Goal: Check status: Check status

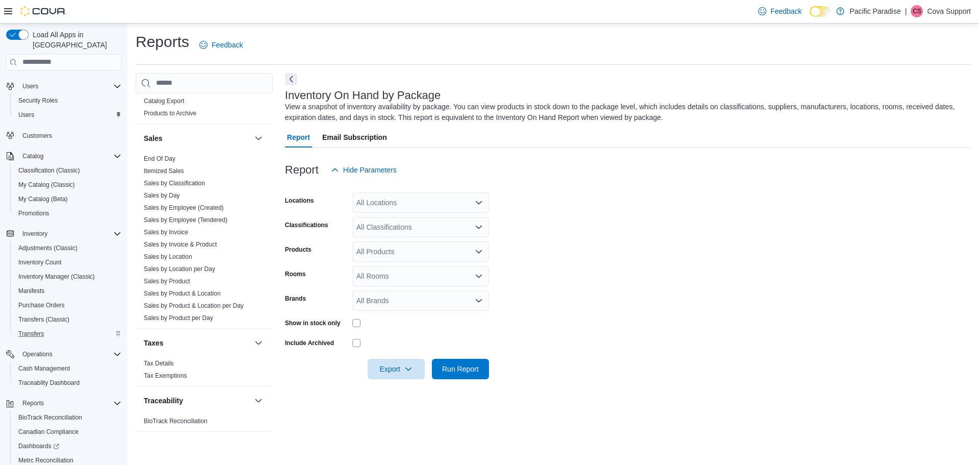
scroll to position [105, 0]
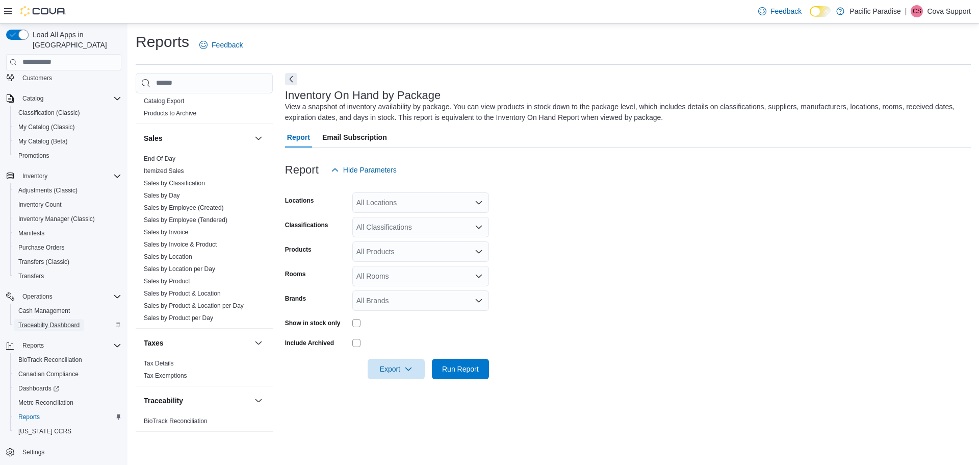
click at [52, 321] on span "Traceabilty Dashboard" at bounding box center [48, 325] width 61 height 8
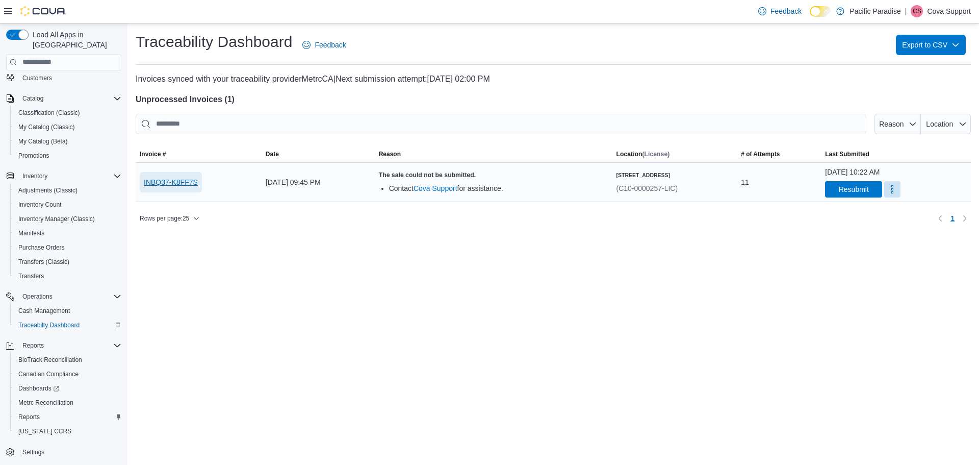
click at [176, 185] on span "INBQ37-K8FF7S" at bounding box center [171, 182] width 54 height 10
drag, startPoint x: 131, startPoint y: 180, endPoint x: 207, endPoint y: 182, distance: 76.0
click at [207, 182] on div "Traceability Dashboard Feedback Export to CSV Invoices synced with your traceab…" at bounding box center [553, 128] width 852 height 211
copy div "Sorting This table contains 1 rows out of 1 rows; Page 1 of 1. Invoice # Date R…"
click at [606, 389] on div "Traceability Dashboard Feedback Export to CSV Invoices synced with your traceab…" at bounding box center [553, 243] width 852 height 441
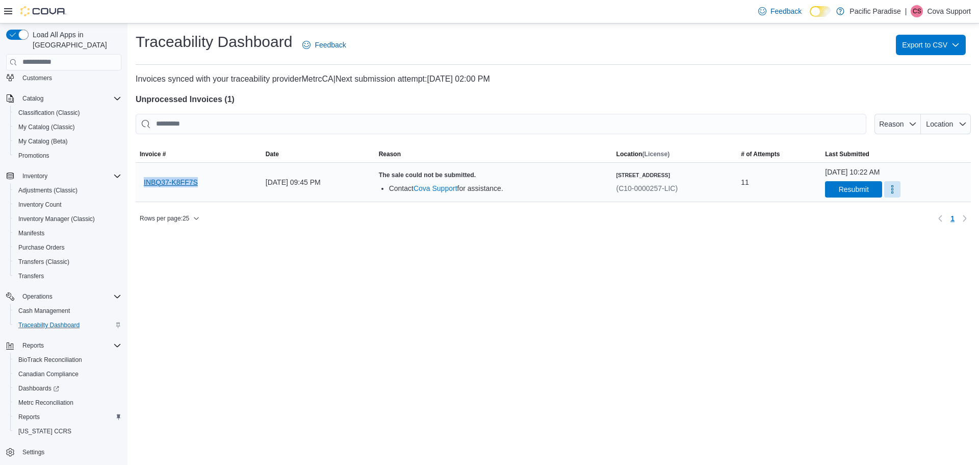
drag, startPoint x: 217, startPoint y: 184, endPoint x: 144, endPoint y: 182, distance: 73.0
click at [144, 182] on div "INBQ37-K8FF7S" at bounding box center [199, 182] width 126 height 29
copy span "INBQ37-K8FF7S"
drag, startPoint x: 161, startPoint y: 183, endPoint x: 398, endPoint y: 298, distance: 263.4
click at [542, 376] on div "Traceability Dashboard Feedback Export to CSV Invoices synced with your traceab…" at bounding box center [553, 243] width 852 height 441
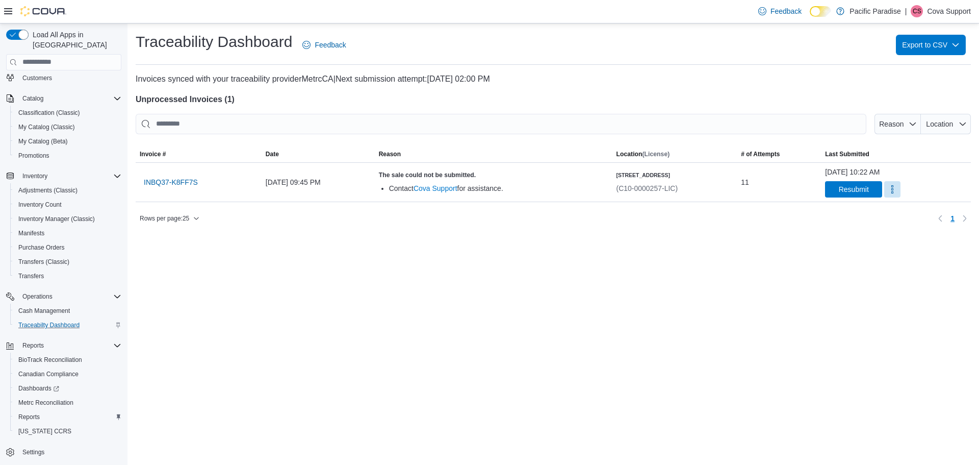
drag, startPoint x: 155, startPoint y: 184, endPoint x: 454, endPoint y: 316, distance: 327.2
click at [454, 316] on div "Traceability Dashboard Feedback Export to CSV Invoices synced with your traceab…" at bounding box center [553, 243] width 852 height 441
click at [192, 184] on span "INBQ37-K8FF7S" at bounding box center [171, 182] width 54 height 10
drag, startPoint x: 174, startPoint y: 182, endPoint x: 464, endPoint y: 248, distance: 296.6
click at [464, 248] on div "Traceability Dashboard Feedback Export to CSV Invoices synced with your traceab…" at bounding box center [553, 243] width 852 height 441
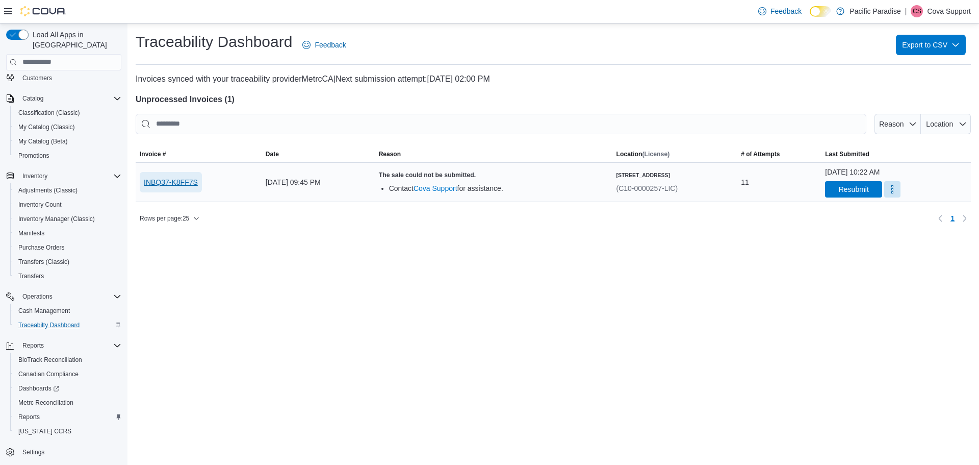
click at [184, 184] on span "INBQ37-K8FF7S" at bounding box center [171, 182] width 54 height 10
drag, startPoint x: 220, startPoint y: 183, endPoint x: 134, endPoint y: 184, distance: 85.7
click at [134, 184] on div "Traceability Dashboard Feedback Export to CSV Invoices synced with your traceab…" at bounding box center [553, 128] width 852 height 211
click at [214, 169] on div "INBQ37-K8FF7S" at bounding box center [199, 182] width 126 height 29
click at [219, 184] on div "INBQ37-K8FF7S" at bounding box center [199, 182] width 126 height 29
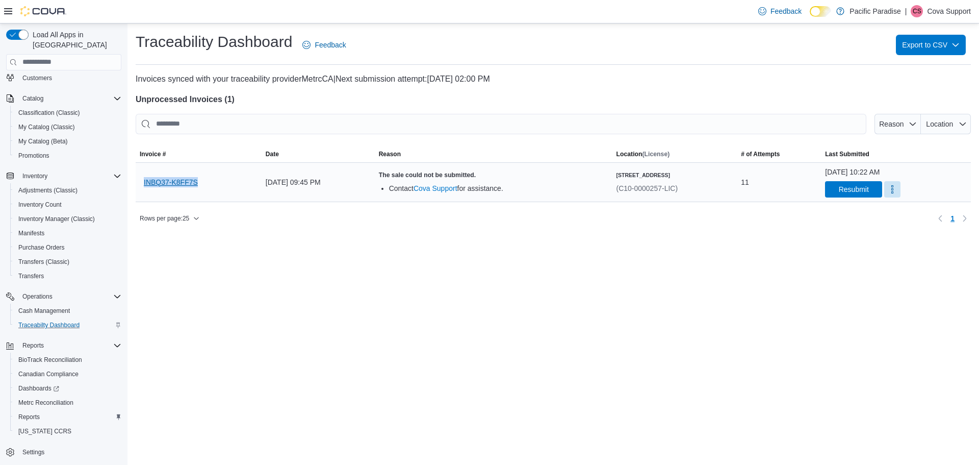
drag, startPoint x: 219, startPoint y: 184, endPoint x: 147, endPoint y: 183, distance: 71.4
click at [147, 183] on div "INBQ37-K8FF7S" at bounding box center [199, 182] width 126 height 29
copy span "INBQ37-K8FF7S"
drag, startPoint x: 928, startPoint y: 14, endPoint x: 923, endPoint y: 20, distance: 7.6
click at [928, 14] on p "Cova Support" at bounding box center [949, 11] width 44 height 12
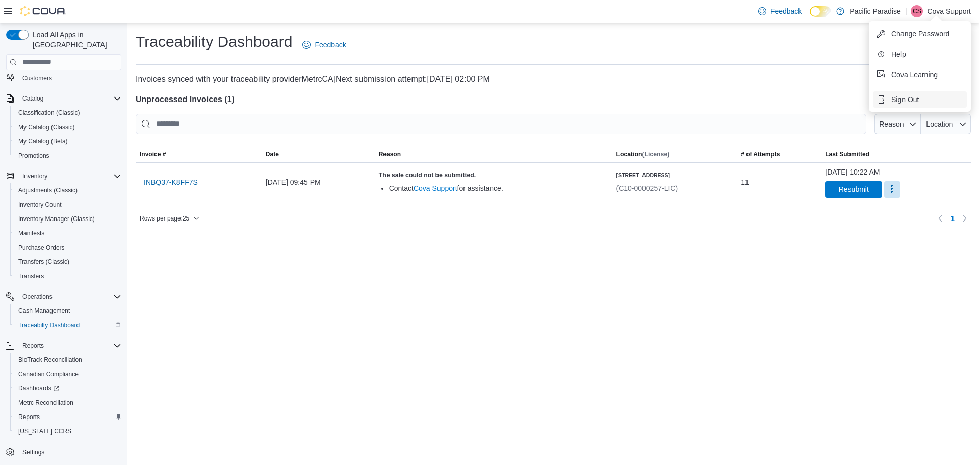
click at [913, 96] on span "Sign Out" at bounding box center [905, 99] width 28 height 10
